Goal: Information Seeking & Learning: Learn about a topic

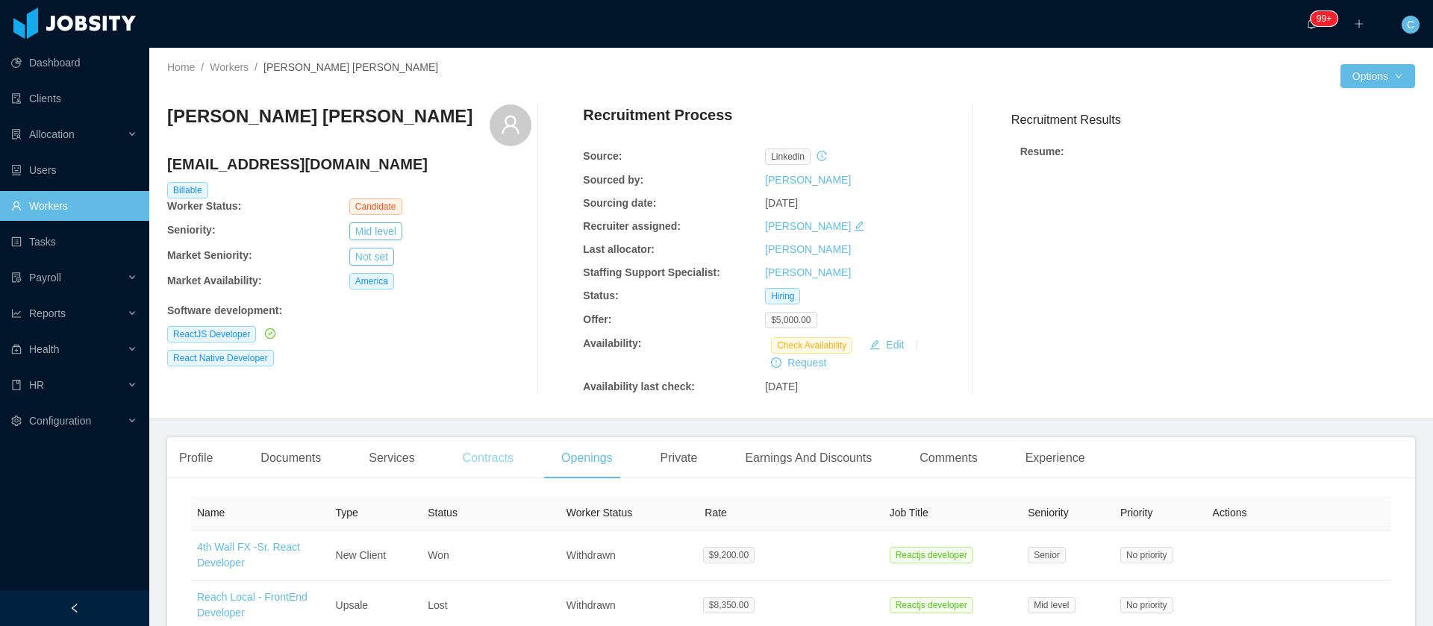
click at [485, 471] on div "Contracts" at bounding box center [488, 458] width 75 height 42
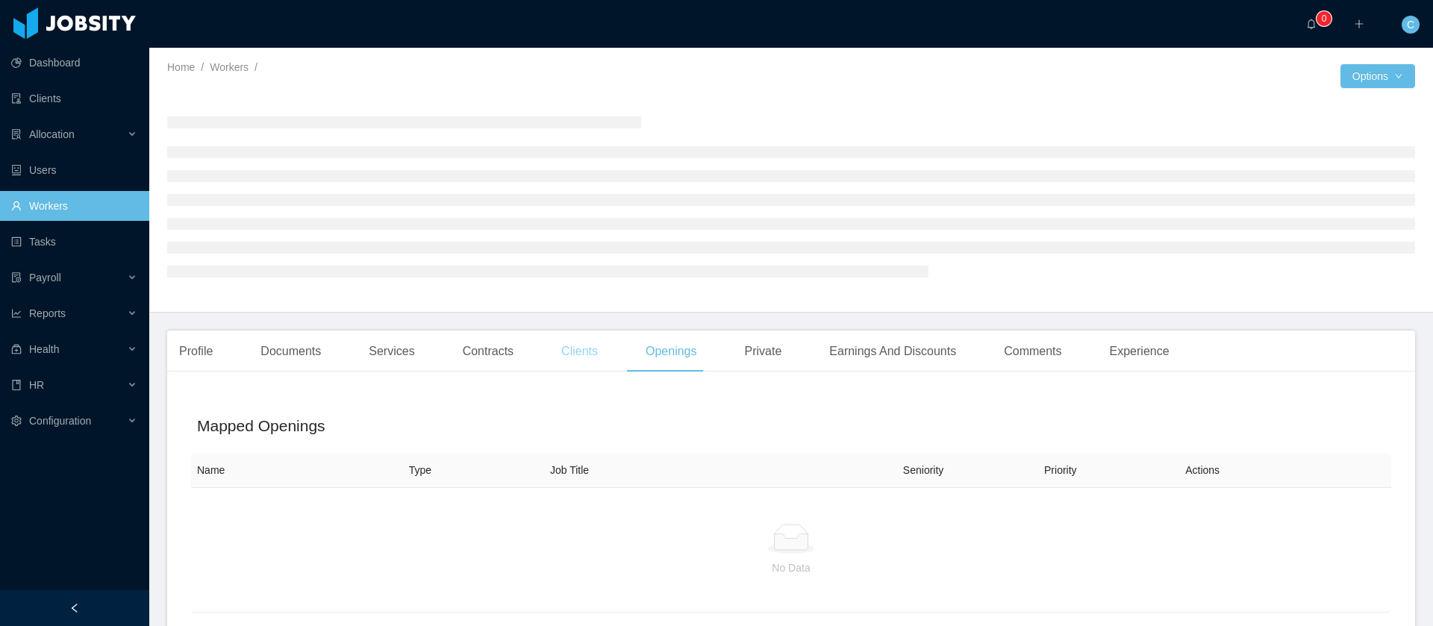
click at [558, 358] on div "Clients" at bounding box center [579, 352] width 60 height 42
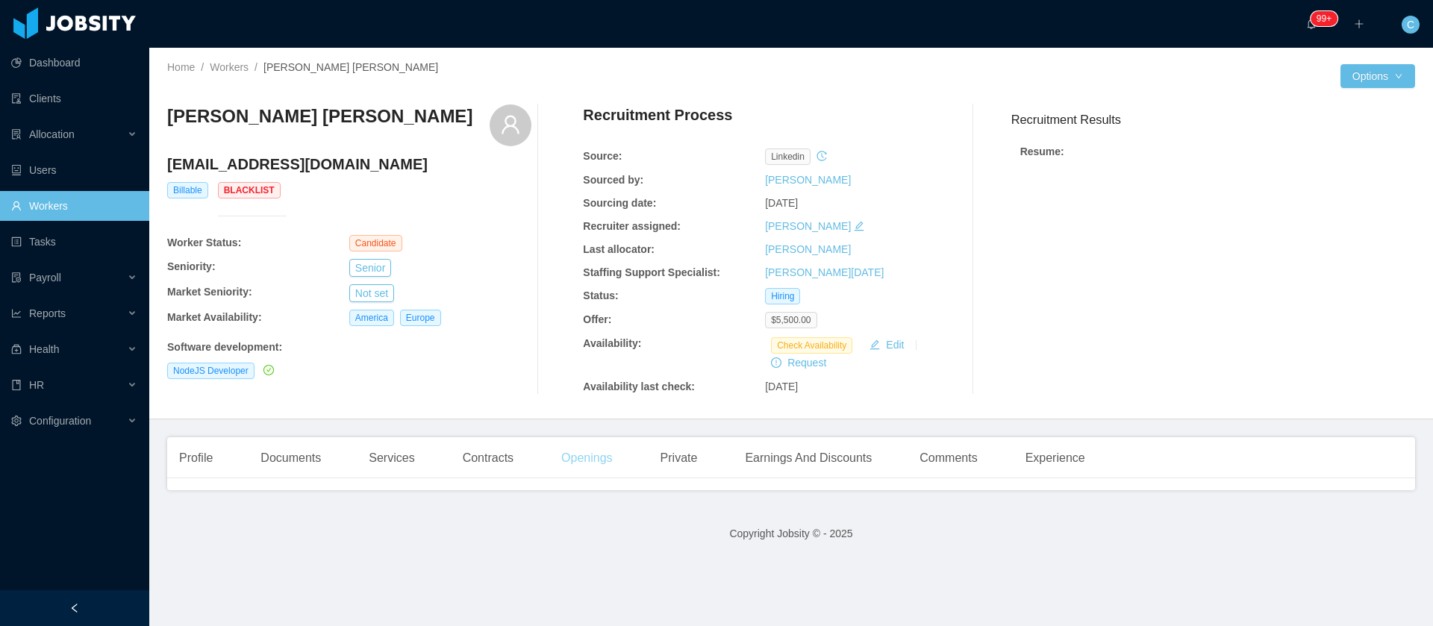
click at [595, 460] on div "Openings" at bounding box center [586, 458] width 75 height 42
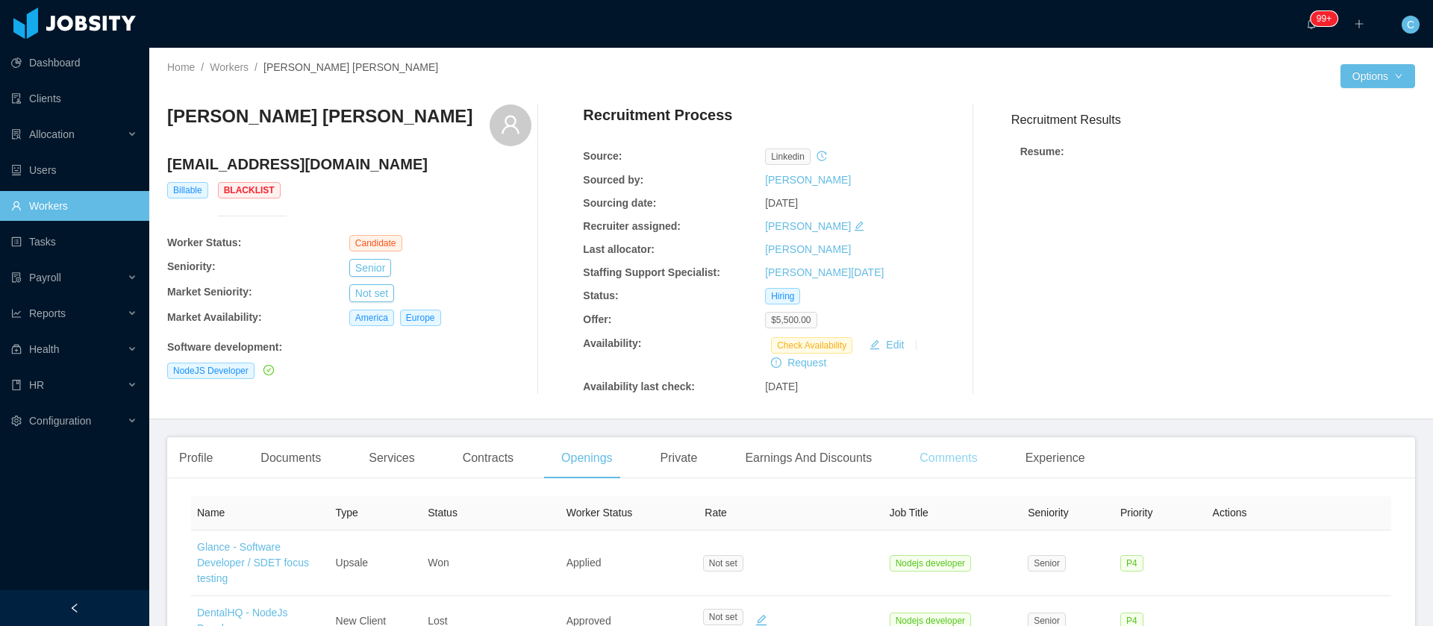
click at [947, 465] on div "Comments" at bounding box center [948, 458] width 81 height 42
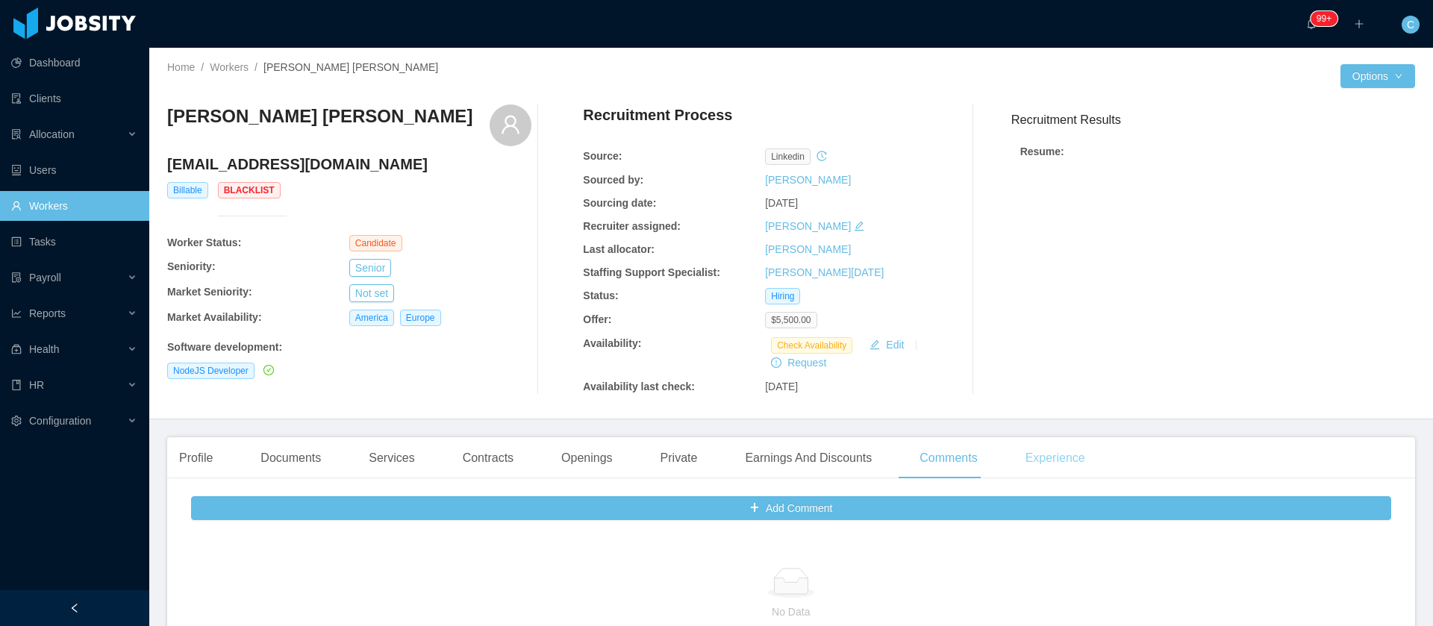
click at [1050, 456] on div "Experience" at bounding box center [1056, 458] width 84 height 42
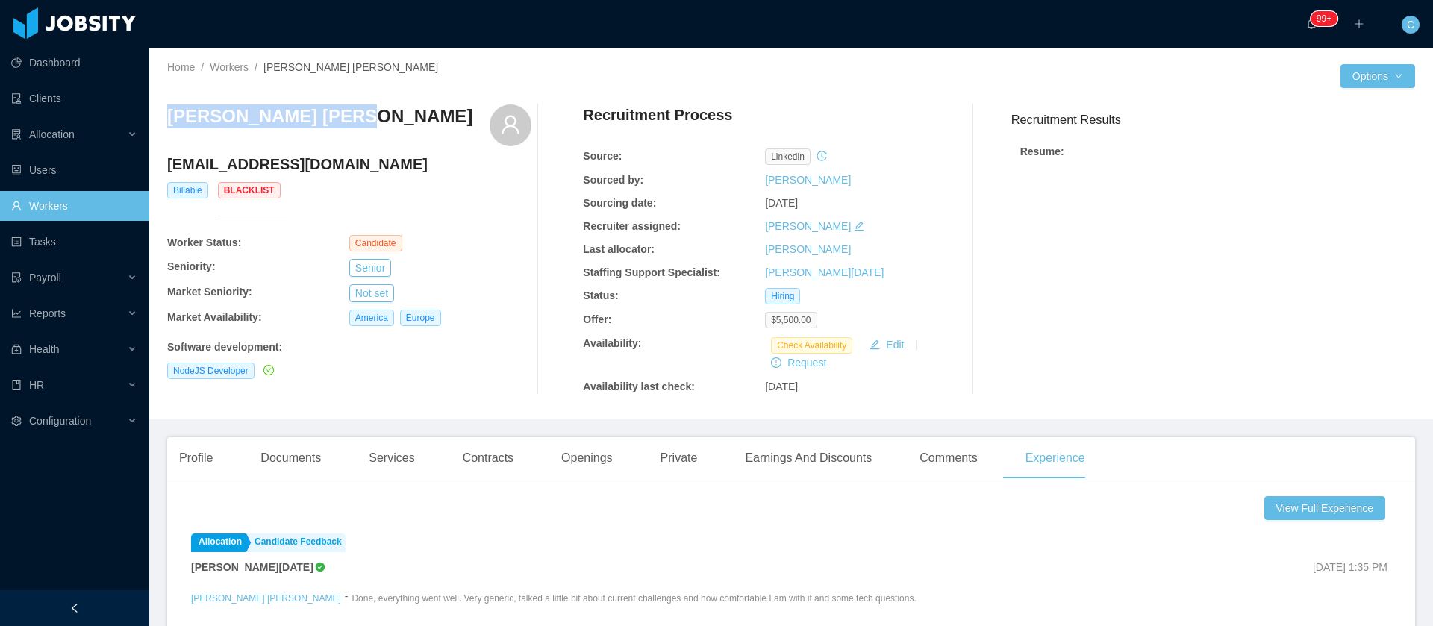
drag, startPoint x: 344, startPoint y: 125, endPoint x: 170, endPoint y: 113, distance: 174.3
click at [170, 113] on div "Gustavo Diogo Silva" at bounding box center [349, 125] width 364 height 42
copy h3 "Gustavo Diogo Silva"
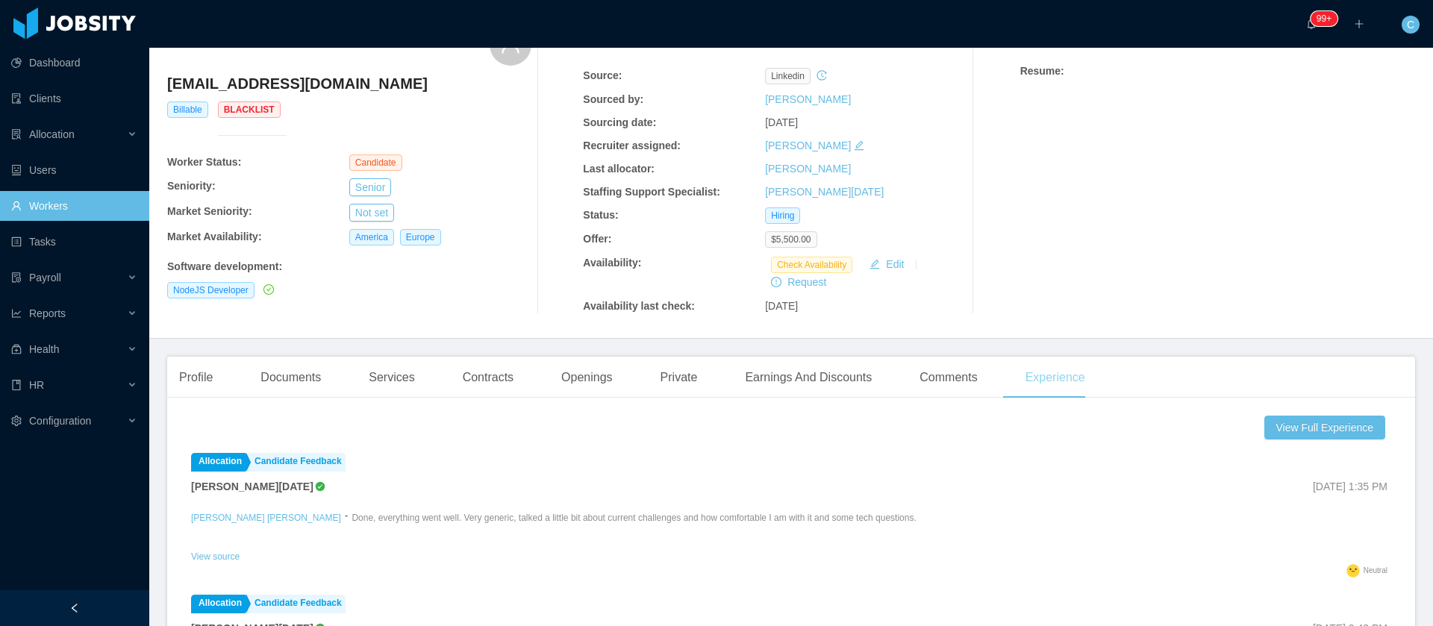
scroll to position [112, 0]
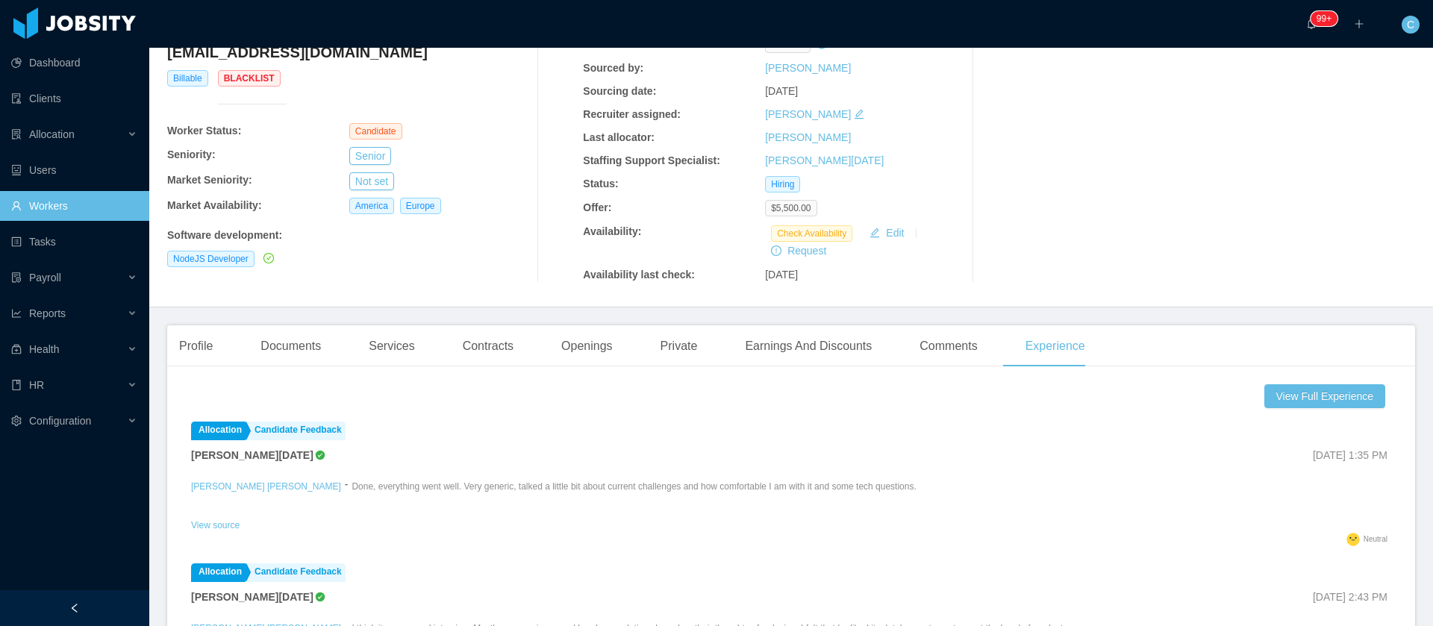
click at [1265, 408] on div "View Full Experience Allocation Candidate Feedback Larissa De Natale Sep 22nd, …" at bounding box center [791, 623] width 1200 height 479
click at [1276, 398] on button "View Full Experience" at bounding box center [1324, 396] width 121 height 24
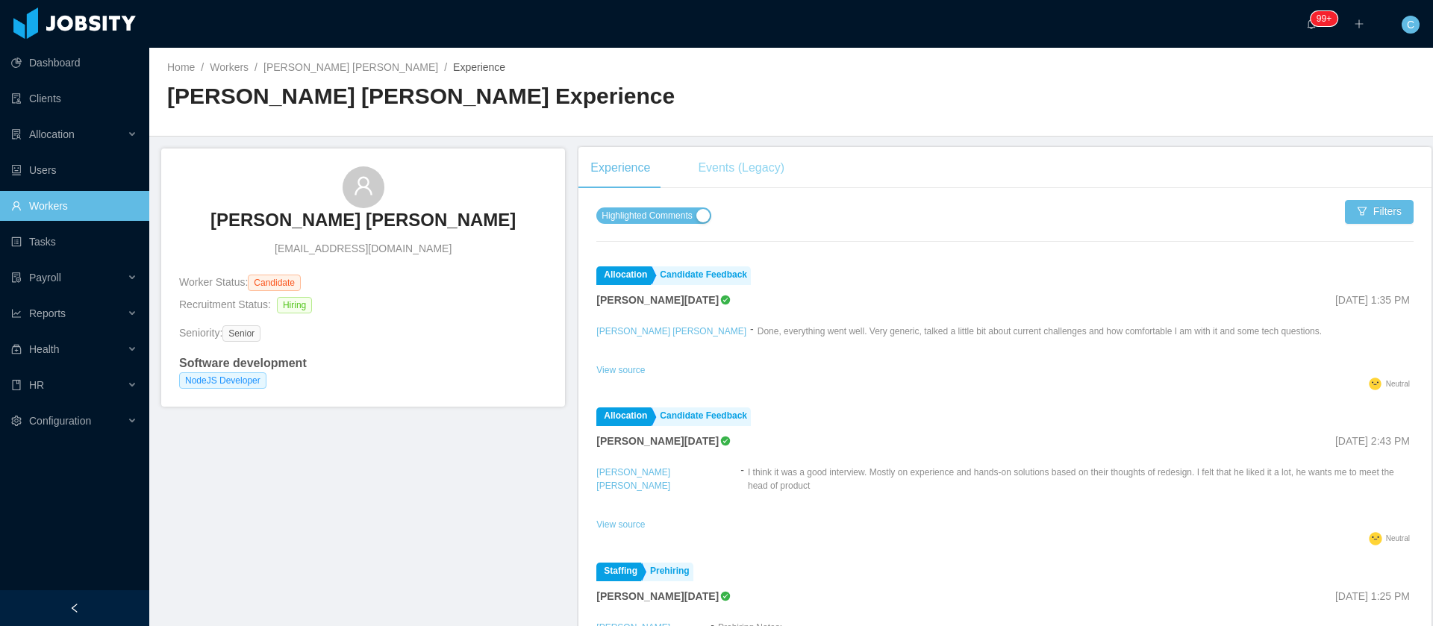
click at [737, 172] on div "Events (Legacy)" at bounding box center [741, 168] width 110 height 42
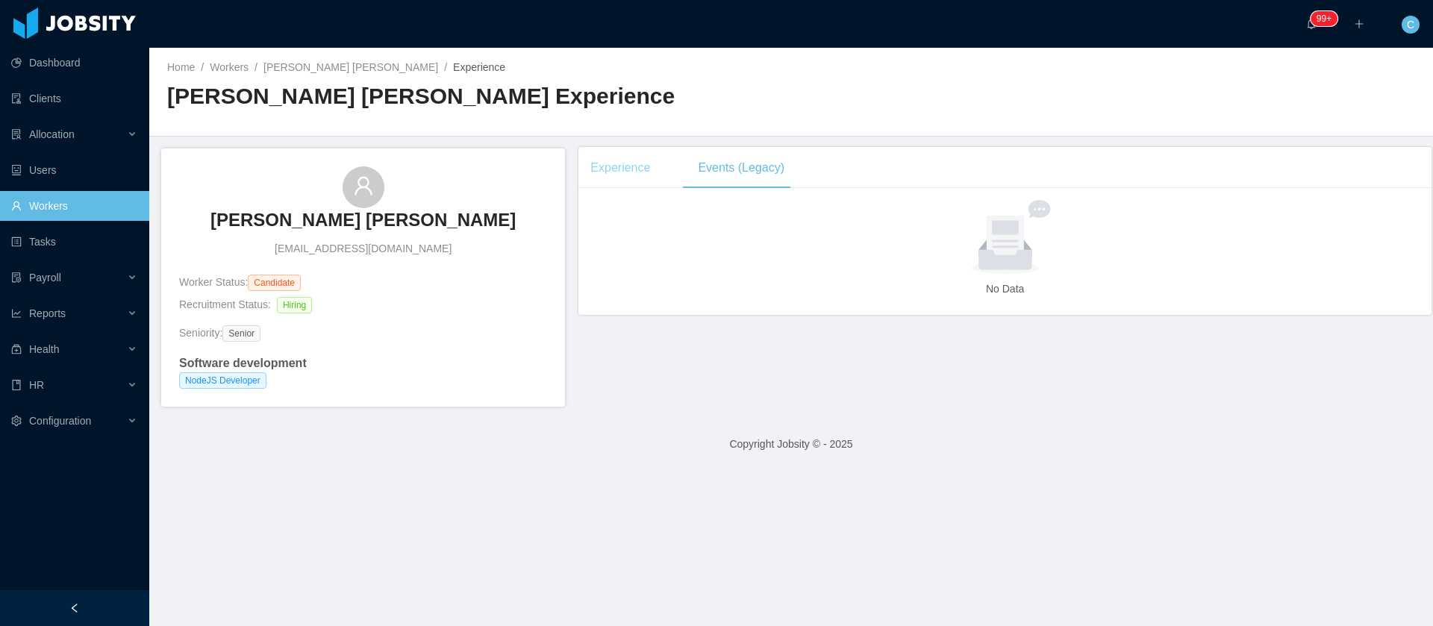
click at [637, 175] on div "Experience" at bounding box center [620, 168] width 84 height 42
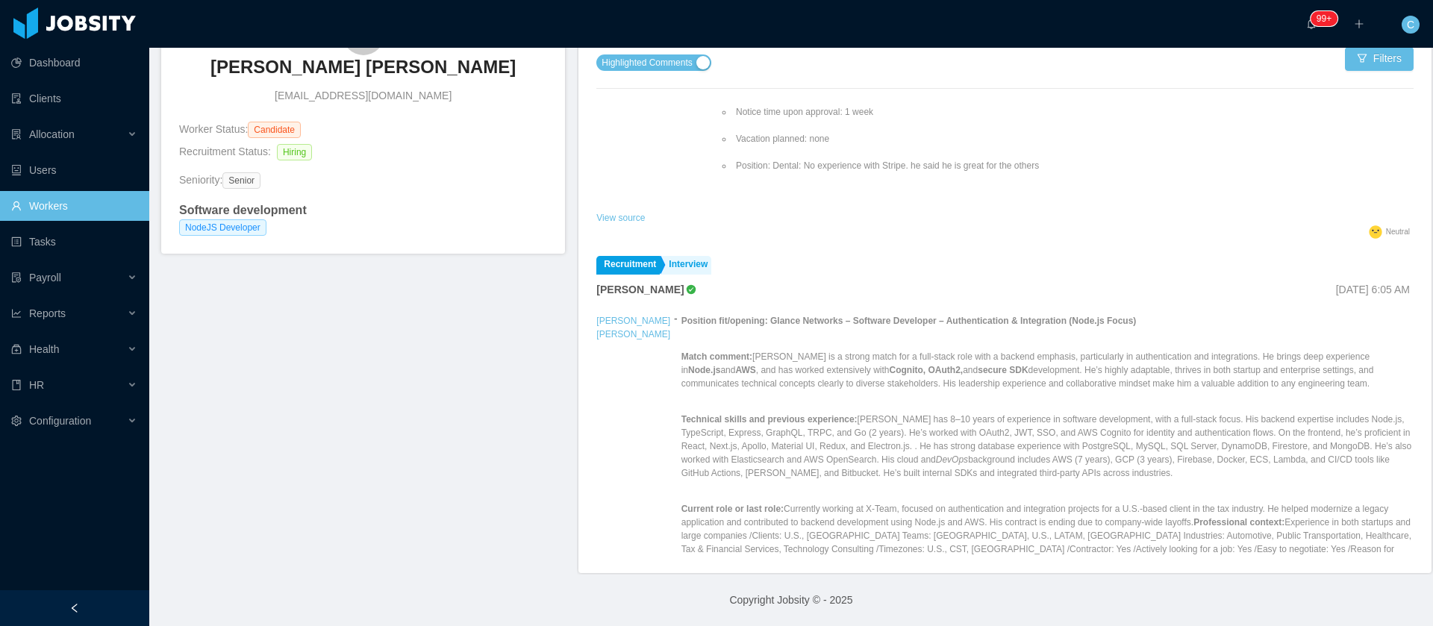
scroll to position [881, 0]
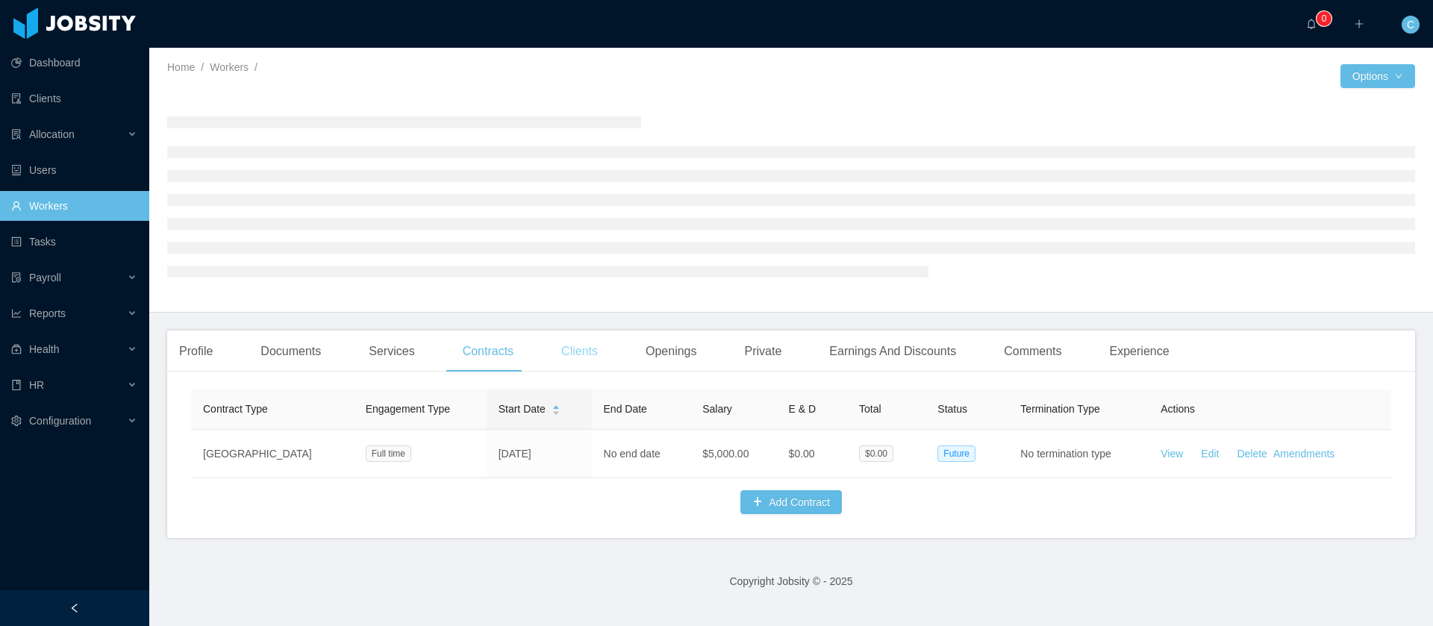
click at [596, 356] on div "Clients" at bounding box center [579, 352] width 60 height 42
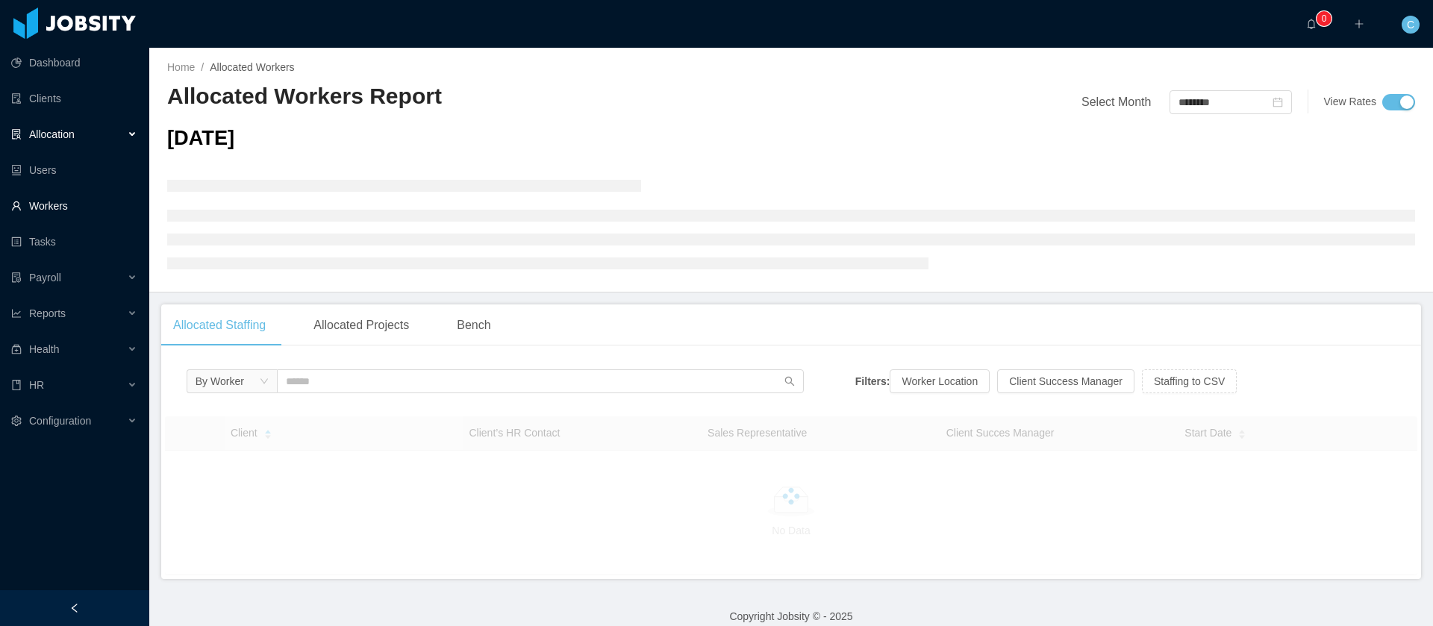
click at [60, 212] on link "Workers" at bounding box center [74, 206] width 126 height 30
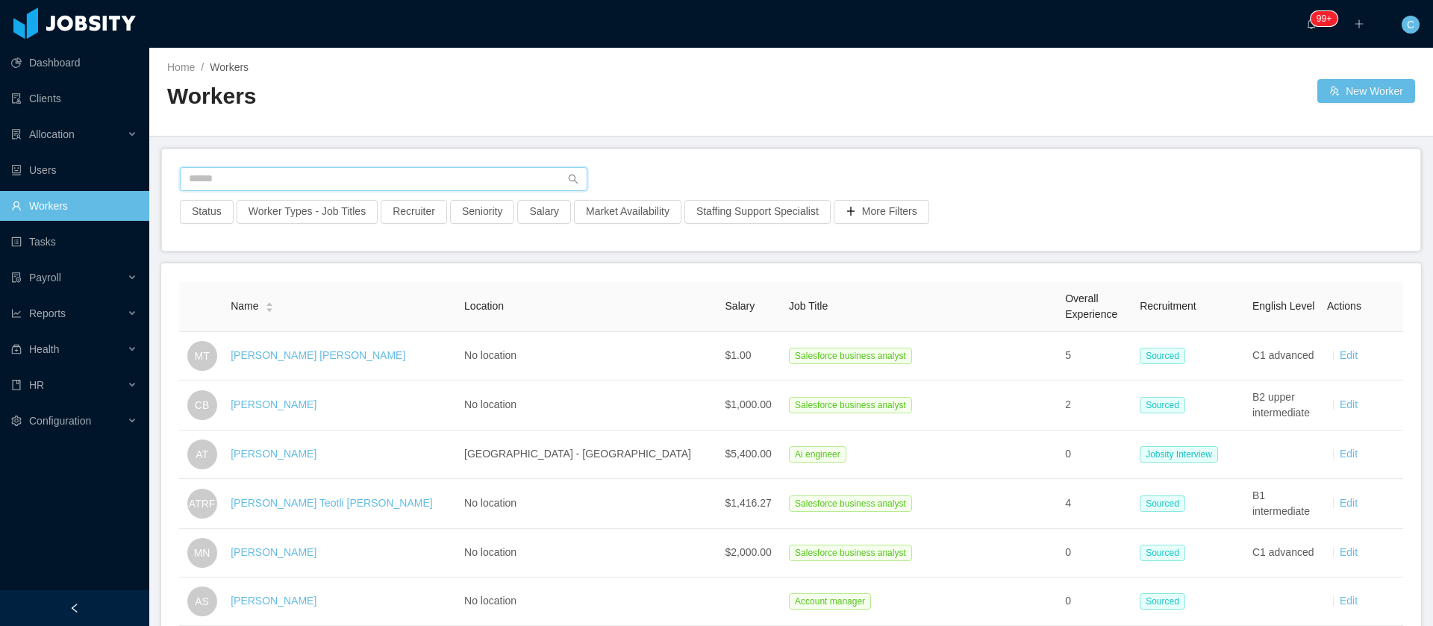
click at [225, 181] on input "text" at bounding box center [383, 179] width 407 height 24
paste input "**********"
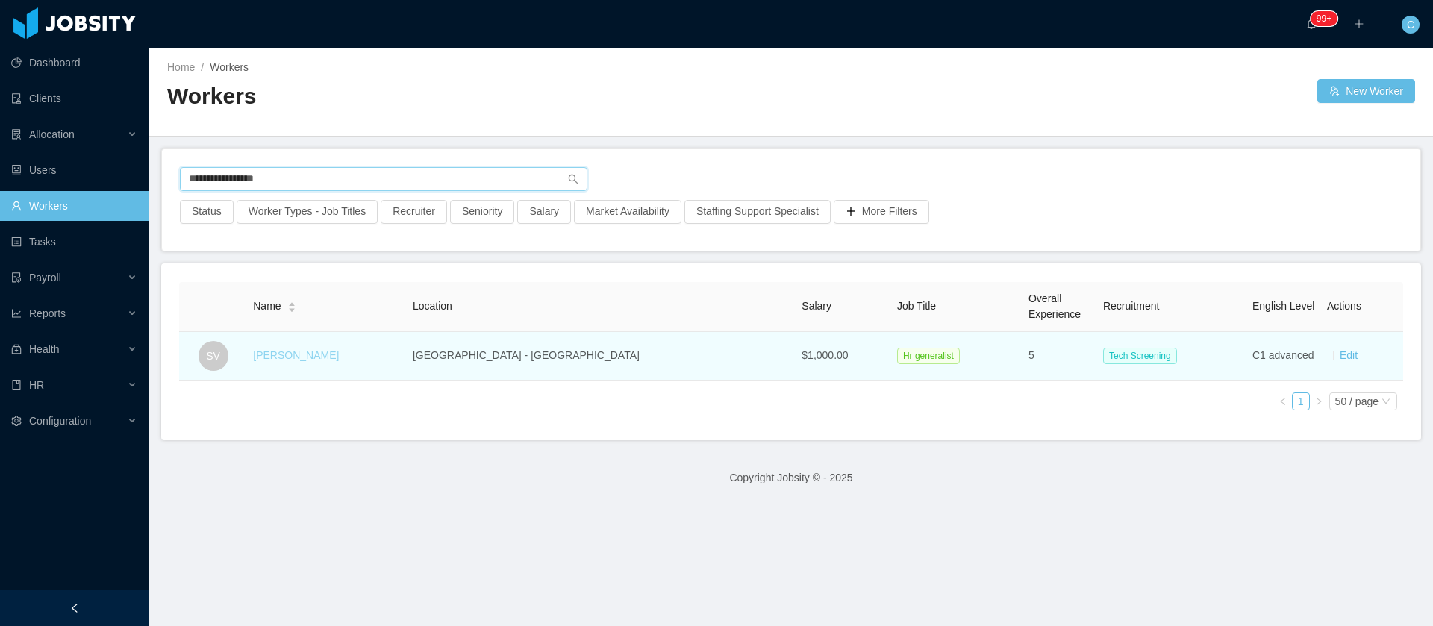
type input "**********"
click at [338, 358] on link "Santiago Valbuena" at bounding box center [296, 355] width 86 height 12
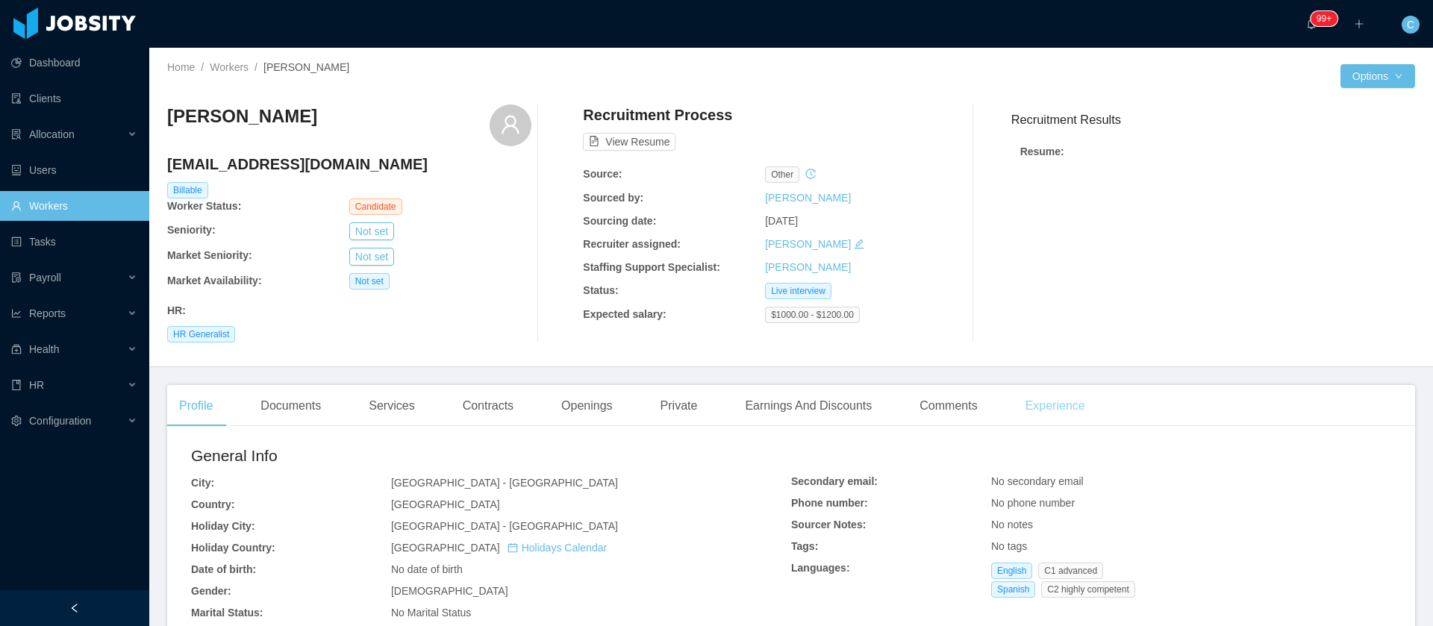
click at [1031, 410] on div "Experience" at bounding box center [1056, 406] width 84 height 42
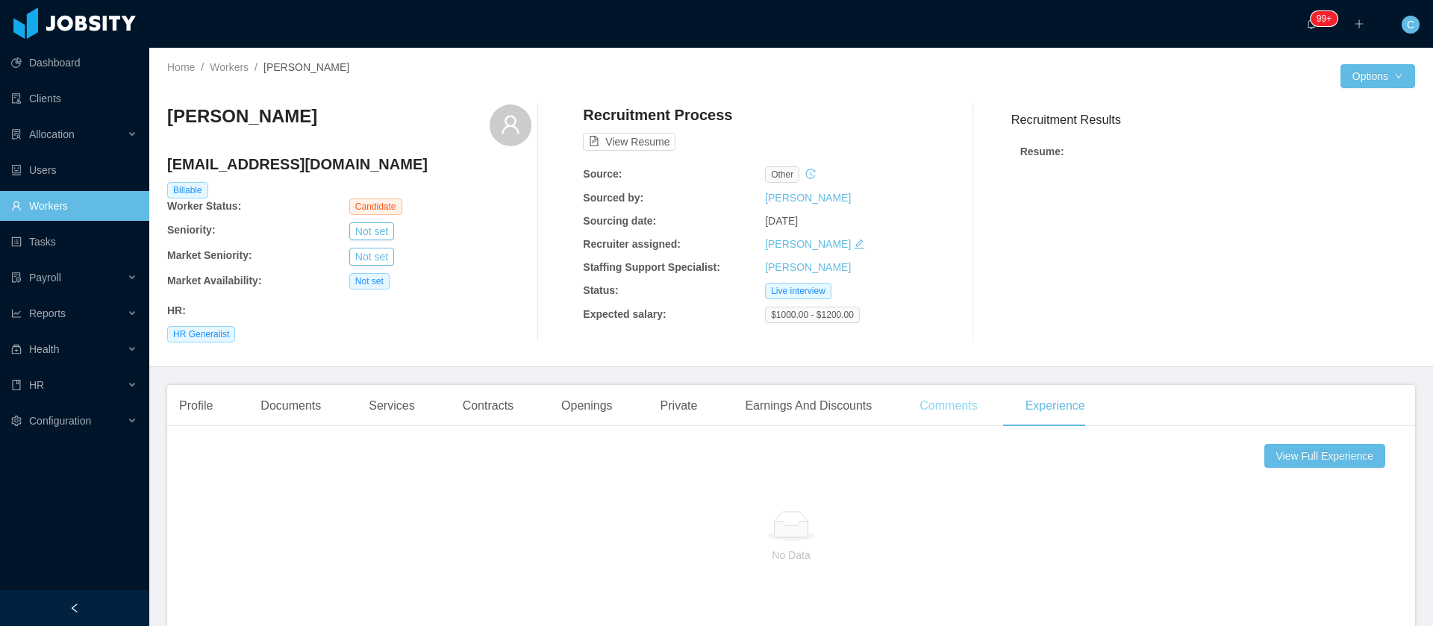
click at [913, 416] on div "Comments" at bounding box center [948, 406] width 81 height 42
